Goal: Information Seeking & Learning: Find specific fact

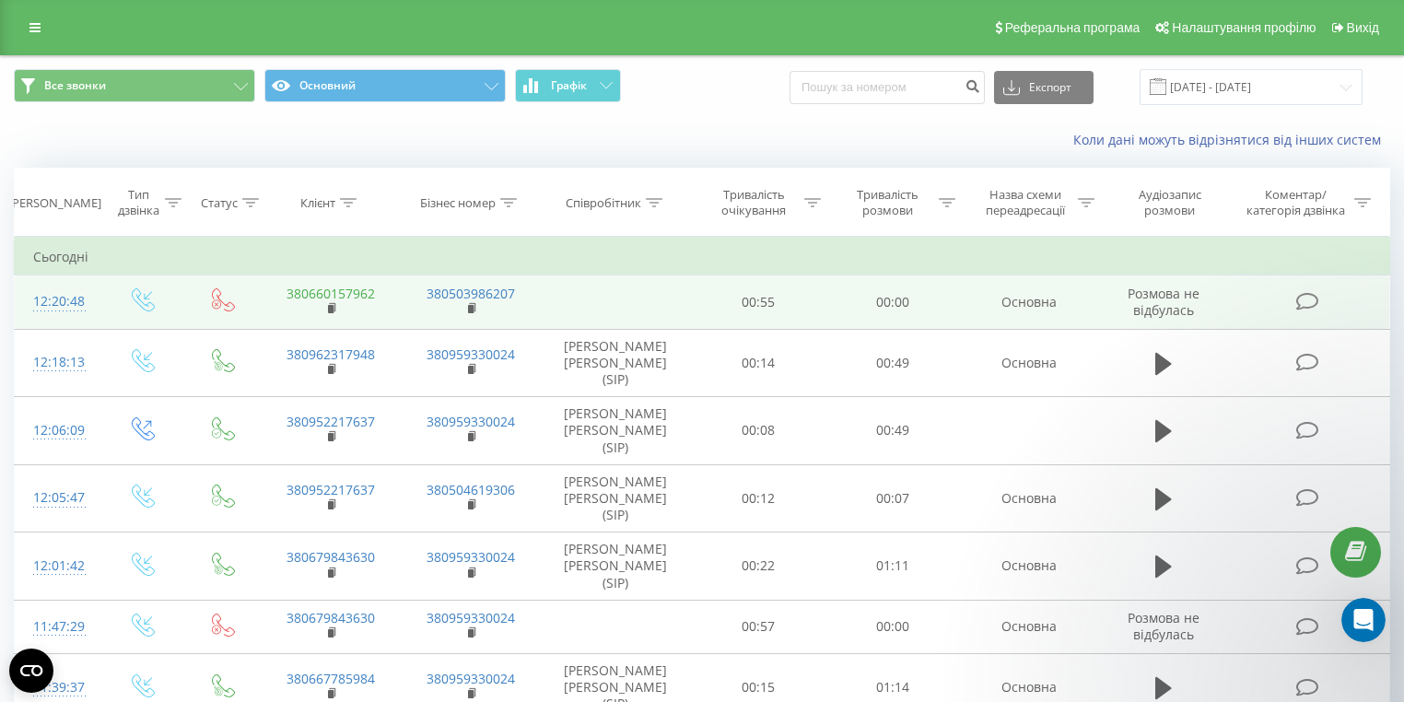
click at [356, 297] on link "380660157962" at bounding box center [330, 293] width 88 height 17
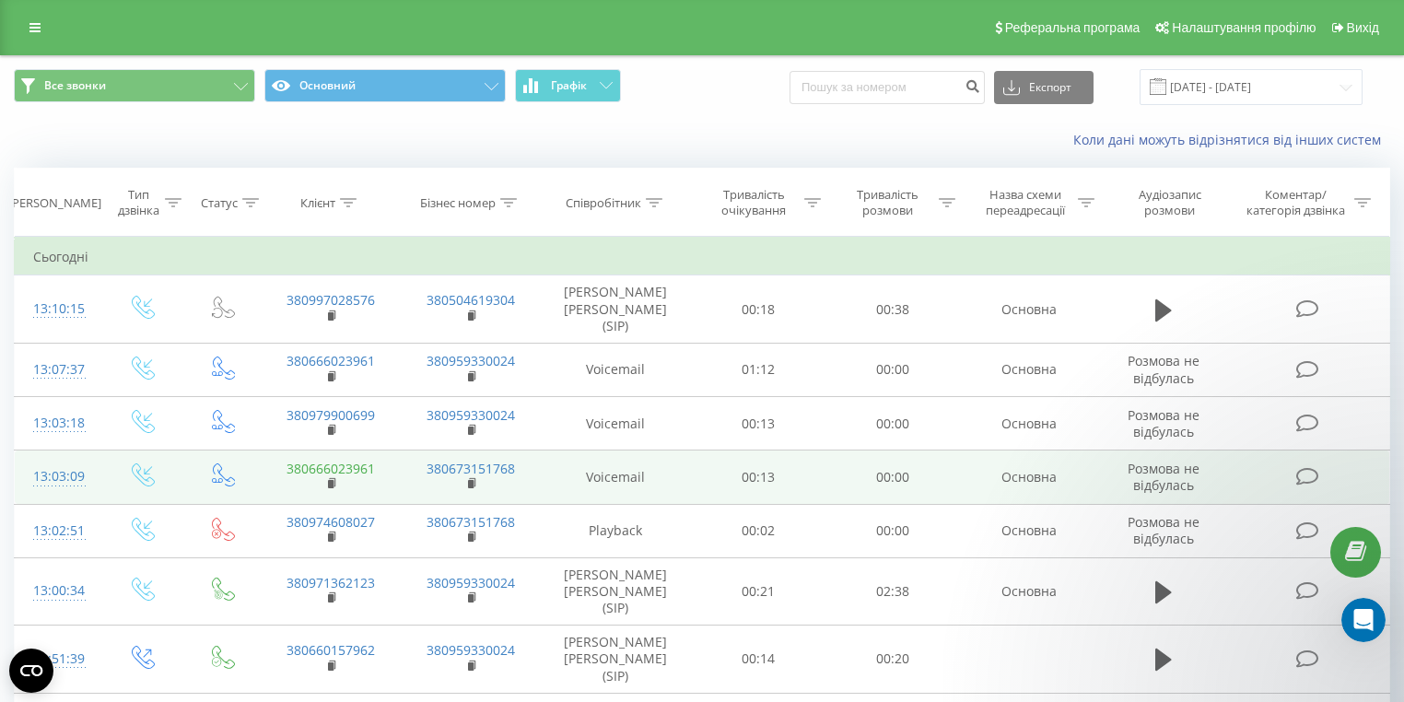
click at [362, 460] on link "380666023961" at bounding box center [330, 468] width 88 height 17
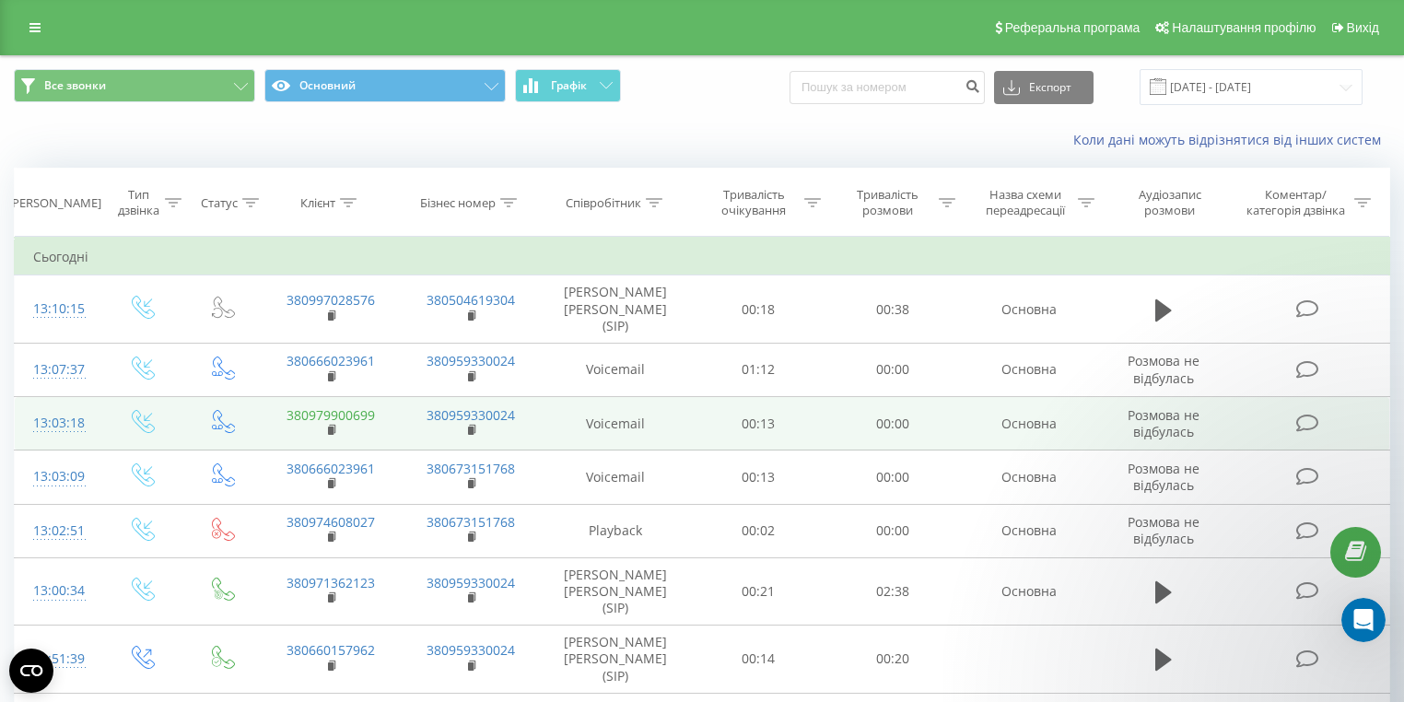
click at [354, 406] on link "380979900699" at bounding box center [330, 414] width 88 height 17
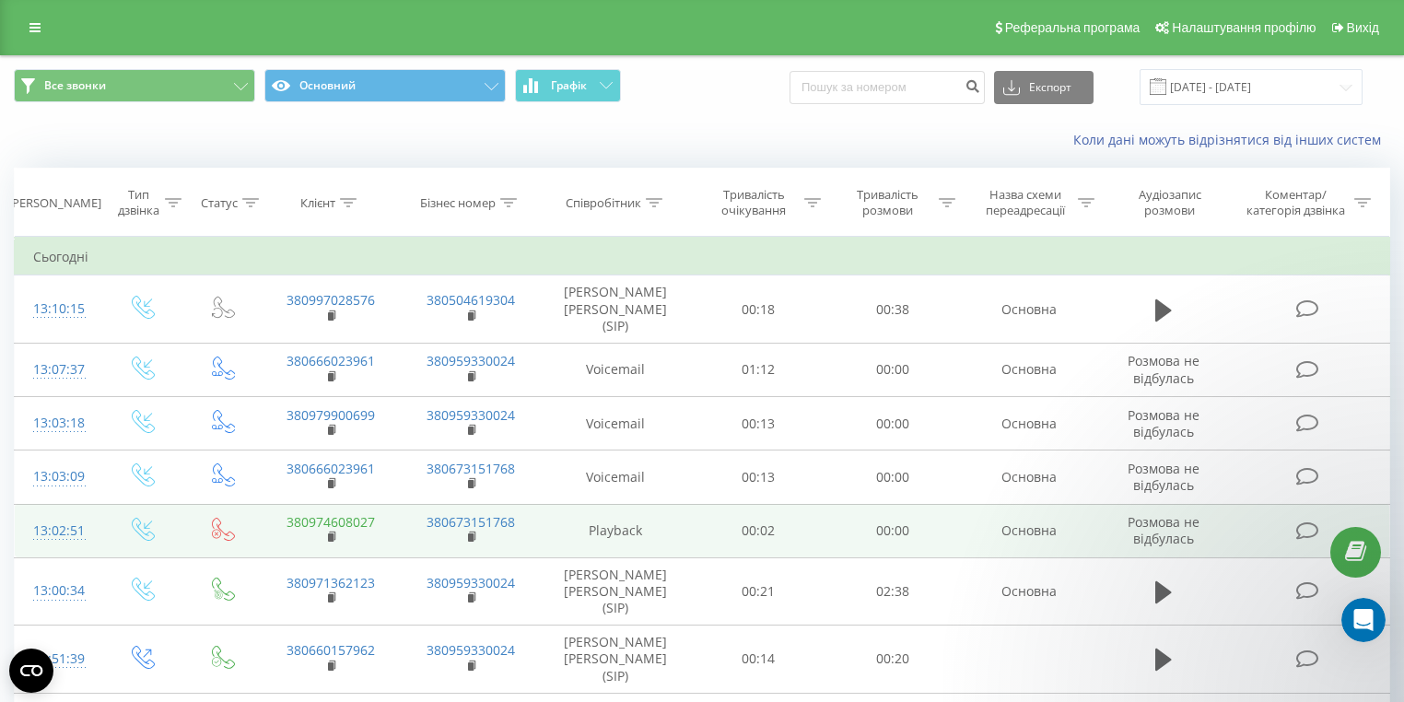
click at [369, 513] on link "380974608027" at bounding box center [330, 521] width 88 height 17
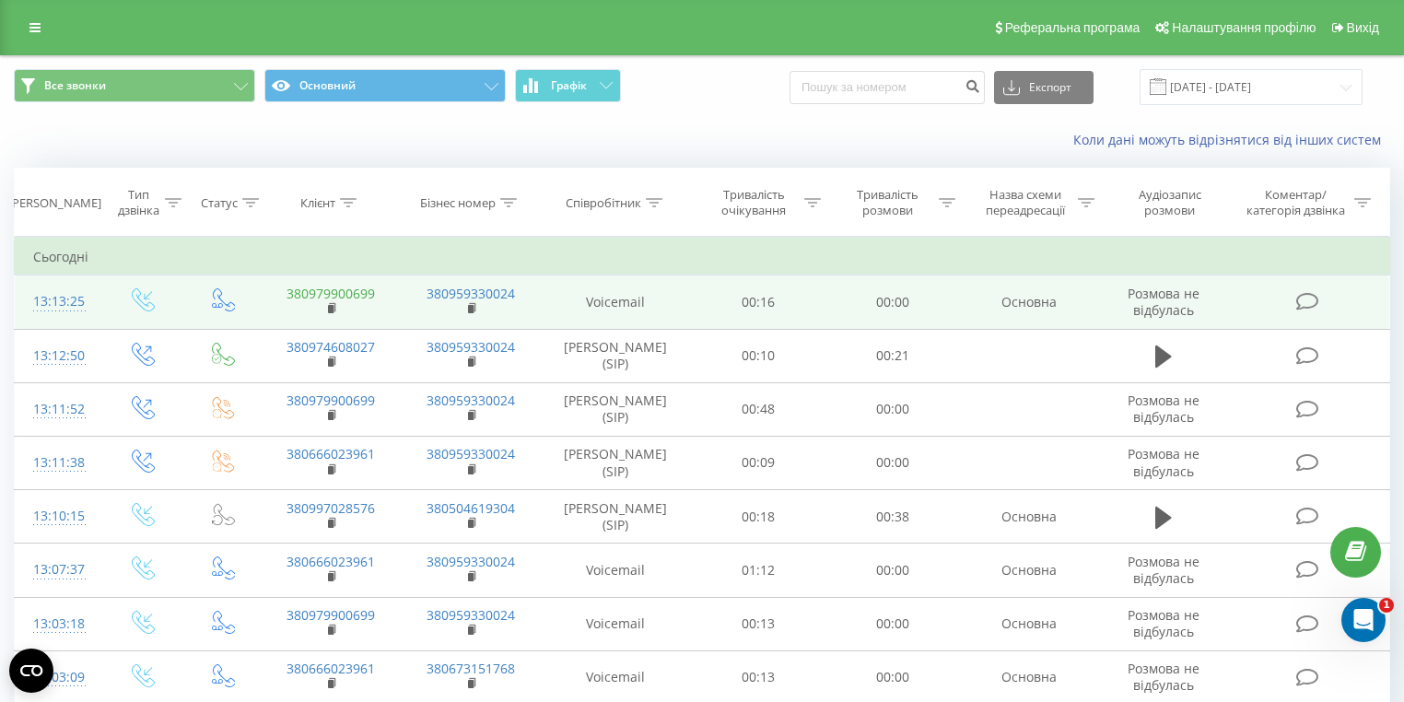
click at [346, 295] on link "380979900699" at bounding box center [330, 293] width 88 height 17
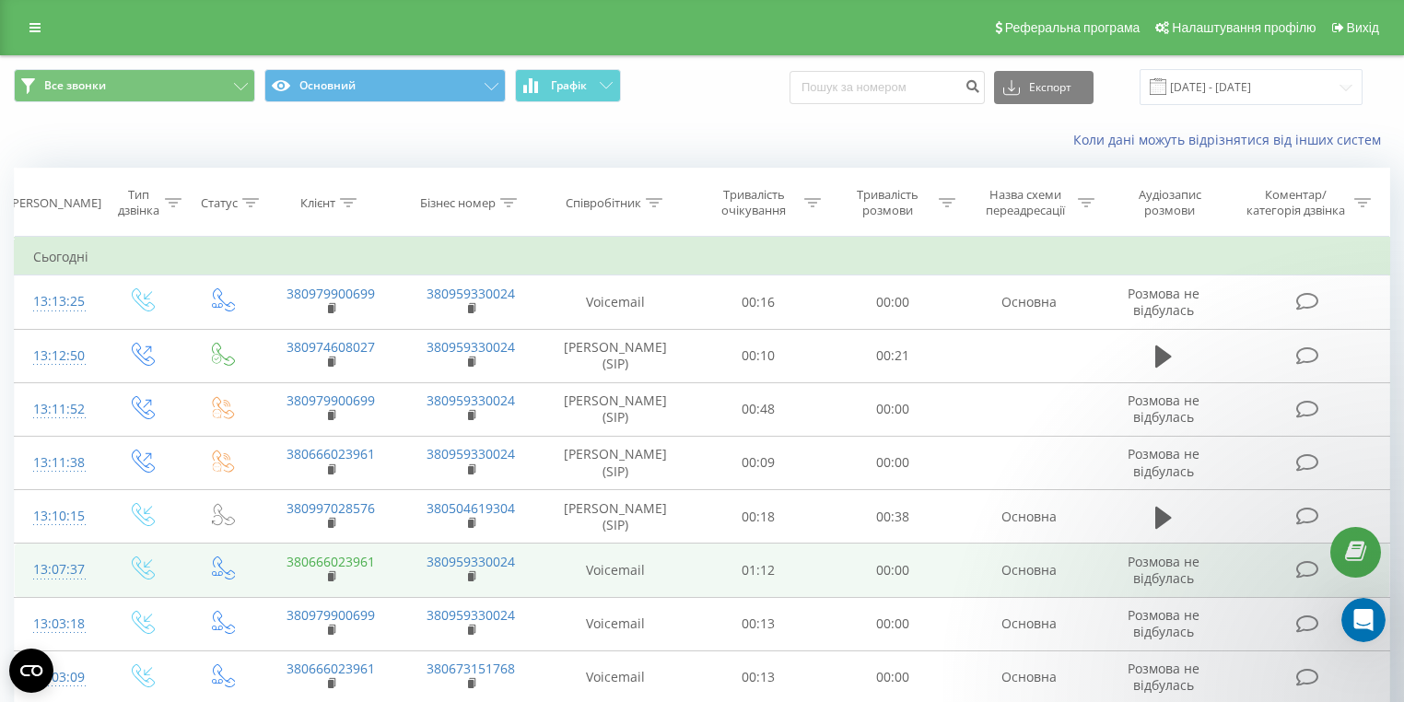
click at [357, 557] on link "380666023961" at bounding box center [330, 561] width 88 height 17
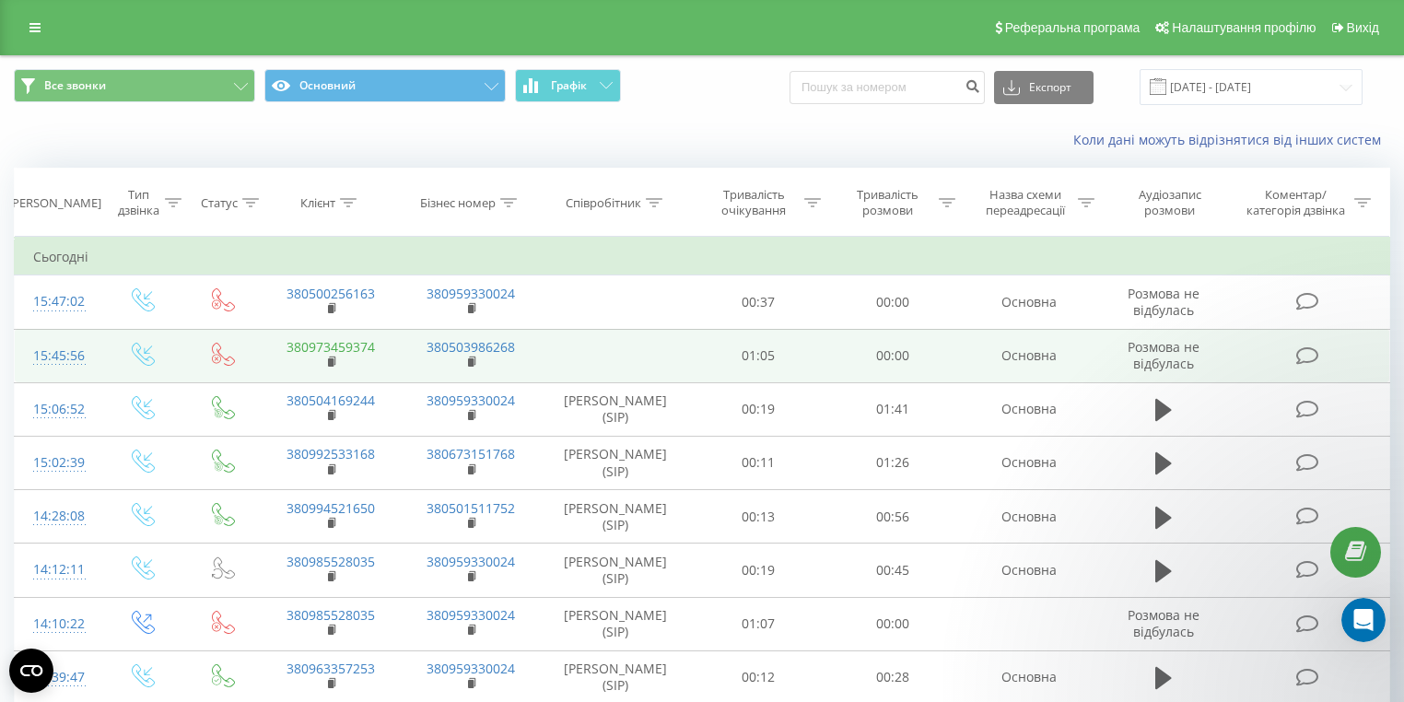
click at [360, 346] on link "380973459374" at bounding box center [330, 346] width 88 height 17
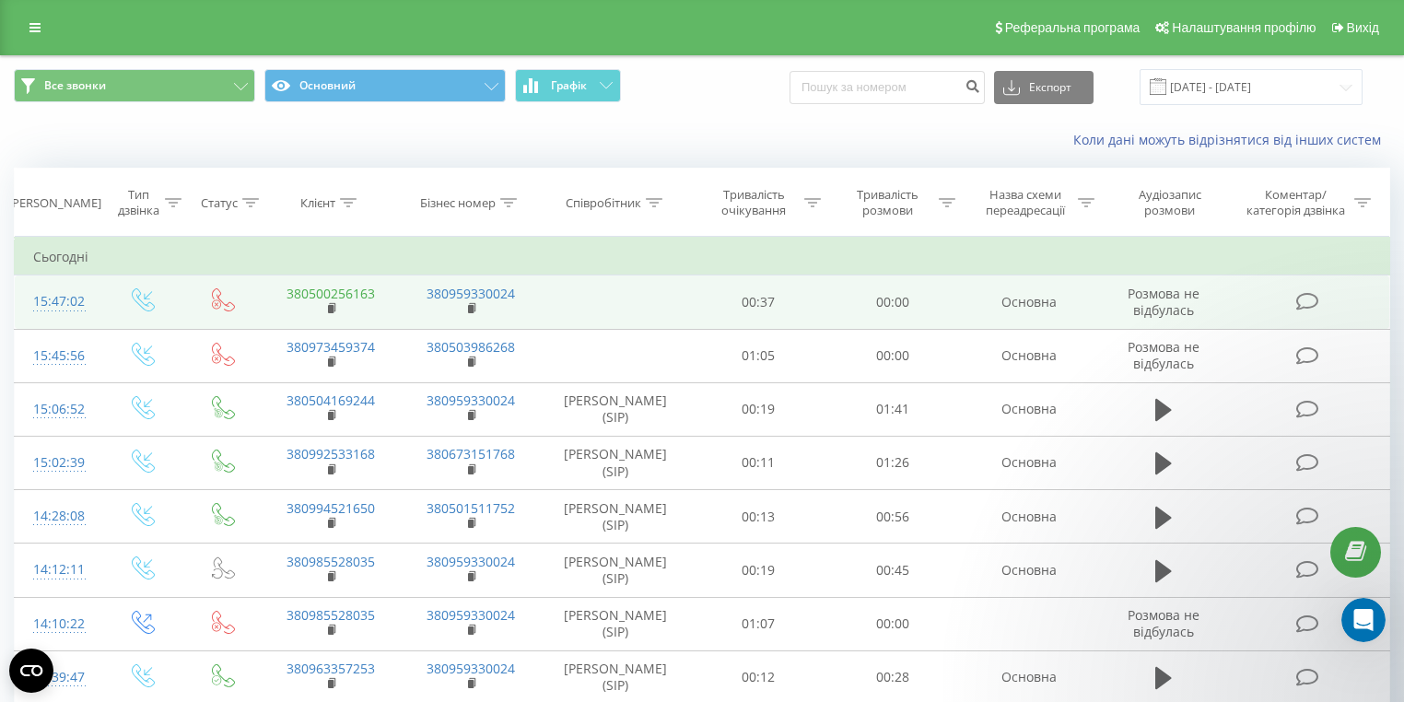
click at [361, 285] on link "380500256163" at bounding box center [330, 293] width 88 height 17
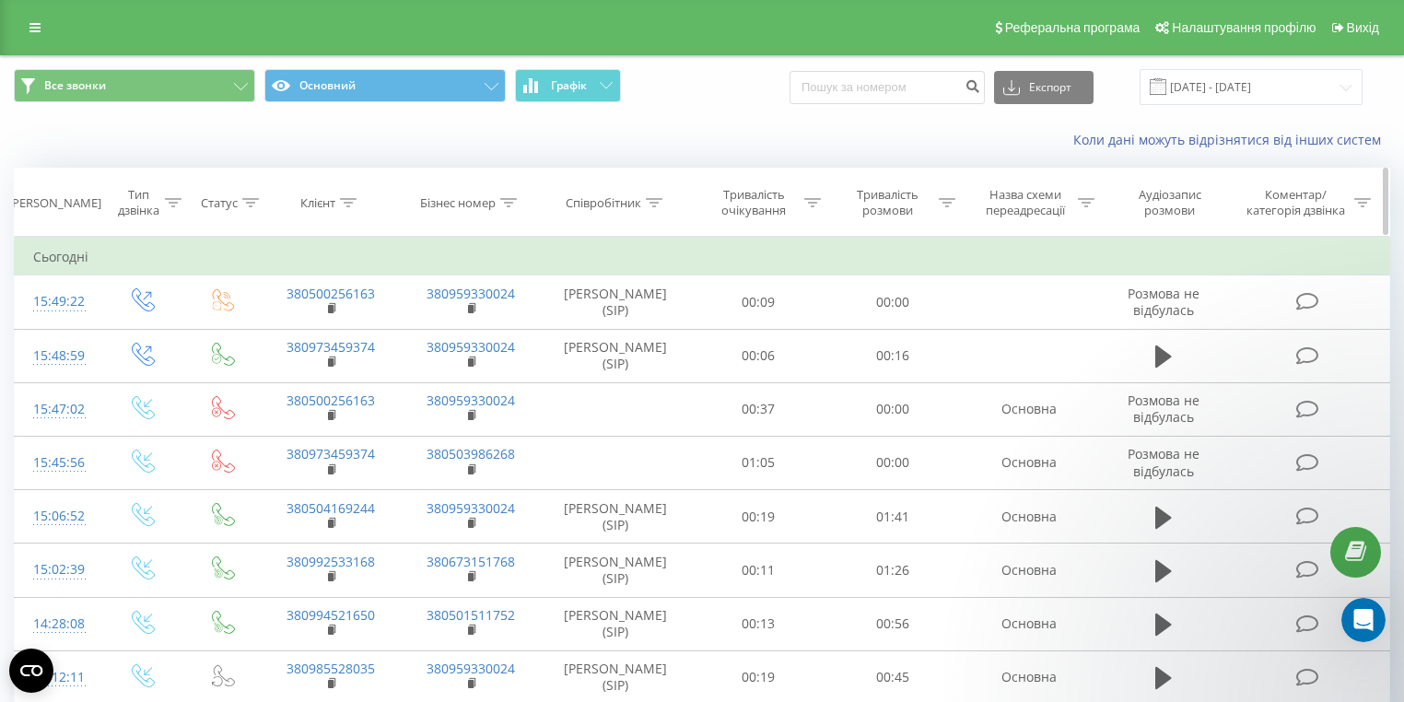
drag, startPoint x: 365, startPoint y: 291, endPoint x: 382, endPoint y: 208, distance: 84.7
click at [365, 291] on link "380500256163" at bounding box center [330, 293] width 88 height 17
